Goal: Information Seeking & Learning: Learn about a topic

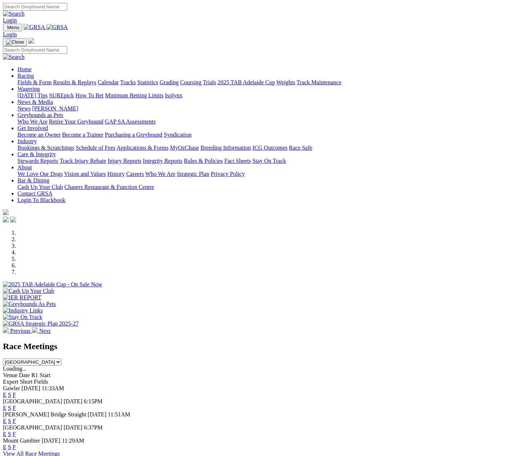
click at [7, 431] on link "E" at bounding box center [5, 434] width 4 height 6
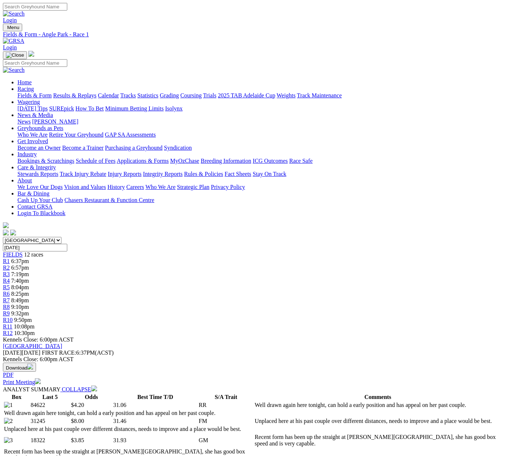
click at [10, 297] on span "R7" at bounding box center [6, 300] width 7 height 6
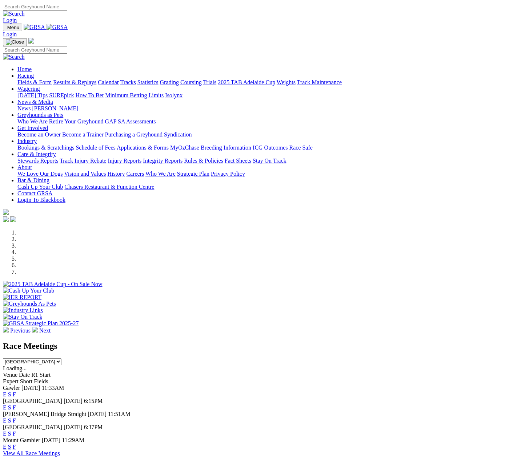
click at [7, 431] on link "E" at bounding box center [5, 434] width 4 height 6
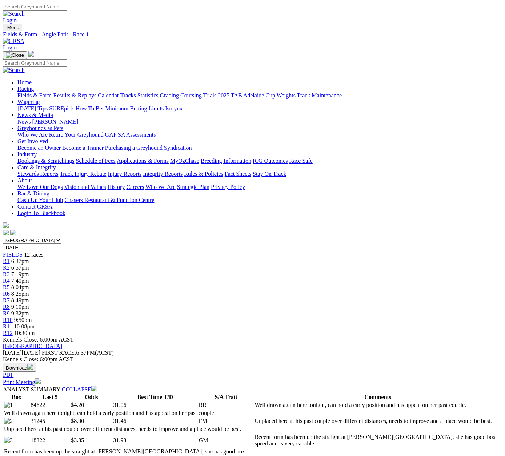
drag, startPoint x: 239, startPoint y: 8, endPoint x: 207, endPoint y: 6, distance: 32.4
click at [207, 6] on div "Login" at bounding box center [252, 13] width 499 height 21
click at [10, 304] on span "R8" at bounding box center [6, 307] width 7 height 6
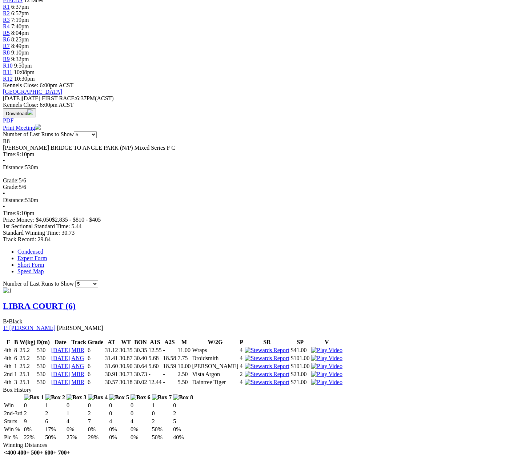
scroll to position [36, 0]
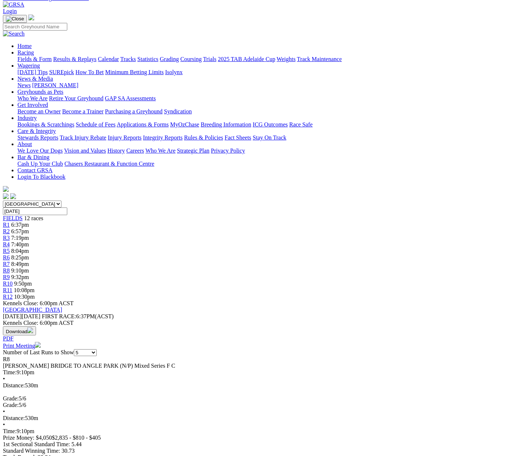
click at [13, 281] on span "R10" at bounding box center [8, 284] width 10 height 6
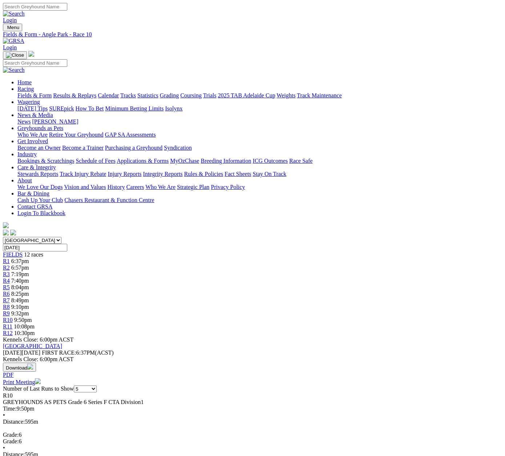
click at [12, 323] on span "R11" at bounding box center [7, 326] width 9 height 6
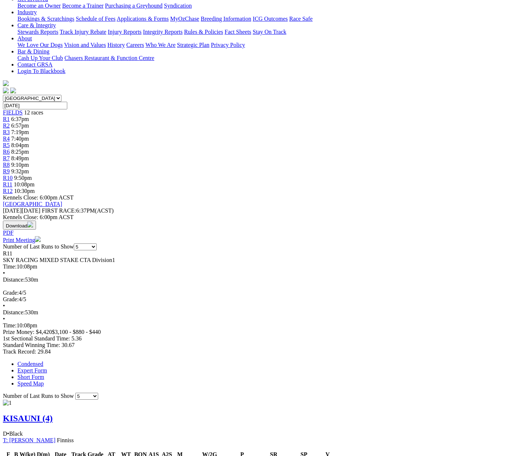
scroll to position [73, 0]
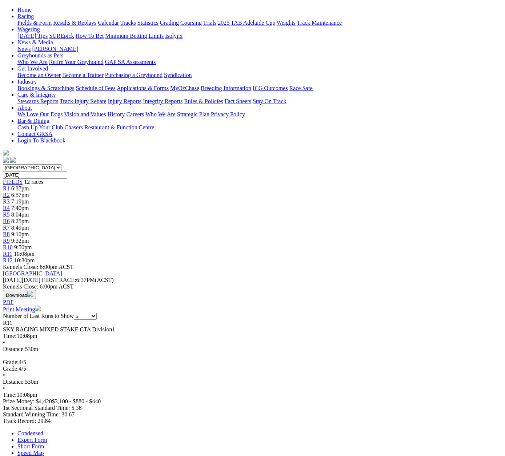
click at [13, 257] on span "R12" at bounding box center [8, 260] width 10 height 6
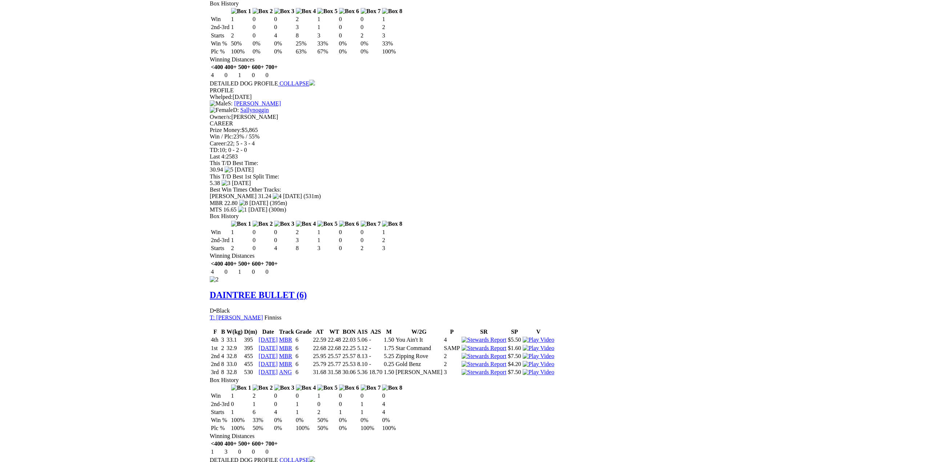
scroll to position [653, 0]
